Goal: Information Seeking & Learning: Learn about a topic

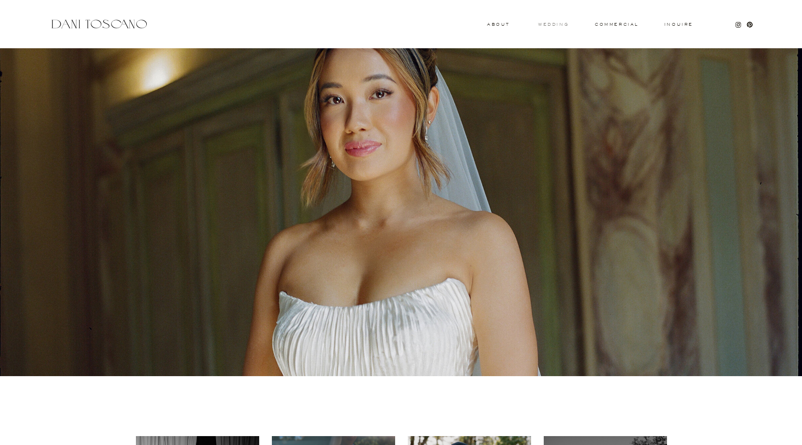
click at [561, 25] on h3 "wedding" at bounding box center [553, 23] width 30 height 3
click at [551, 23] on h3 "wedding" at bounding box center [553, 23] width 30 height 3
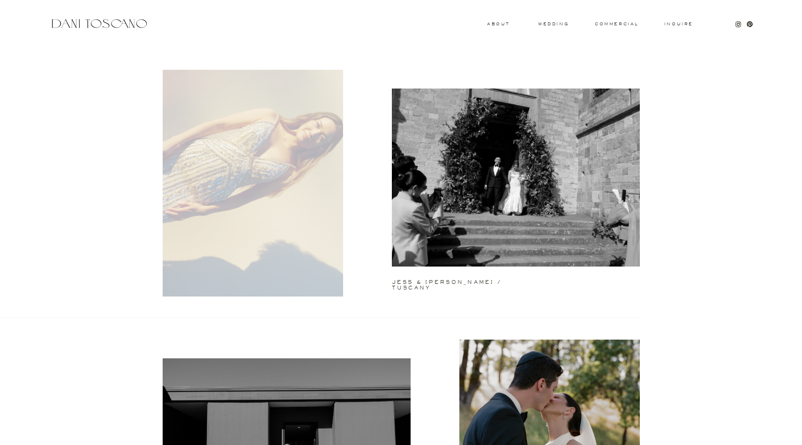
click at [207, 180] on div at bounding box center [253, 183] width 180 height 227
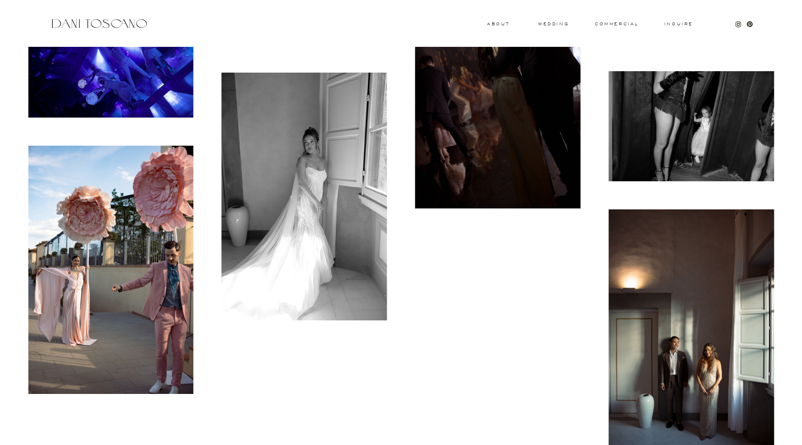
scroll to position [8929, 0]
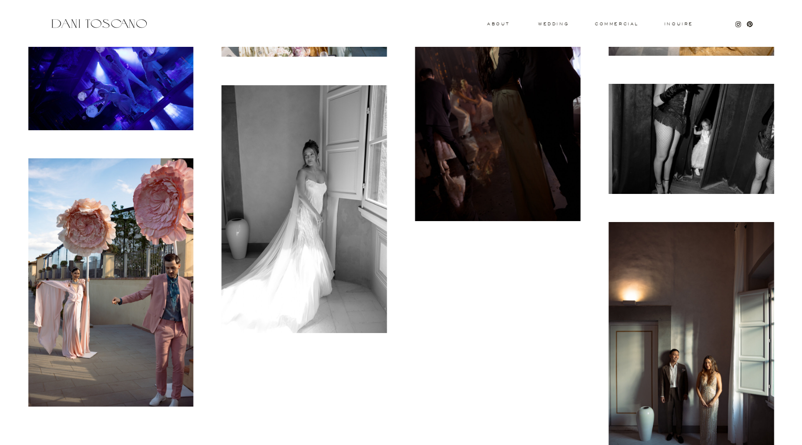
click at [90, 267] on img at bounding box center [110, 282] width 165 height 248
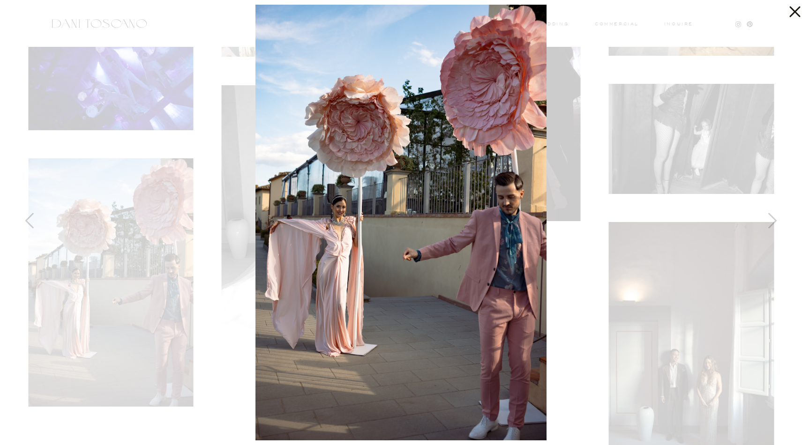
click at [792, 14] on icon at bounding box center [794, 12] width 11 height 11
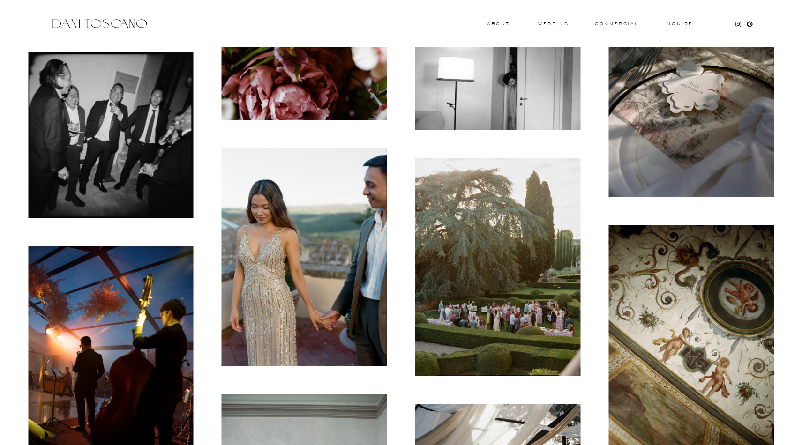
scroll to position [1366, 0]
